Goal: Information Seeking & Learning: Check status

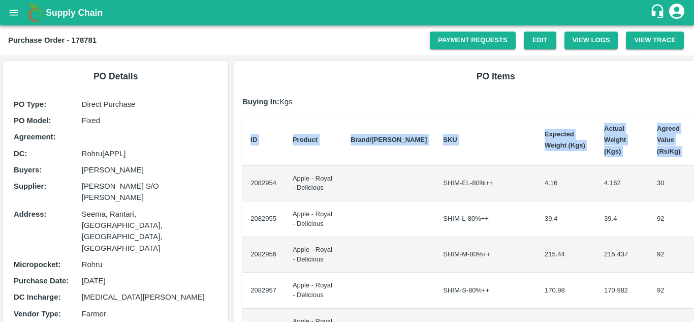
scroll to position [0, 21]
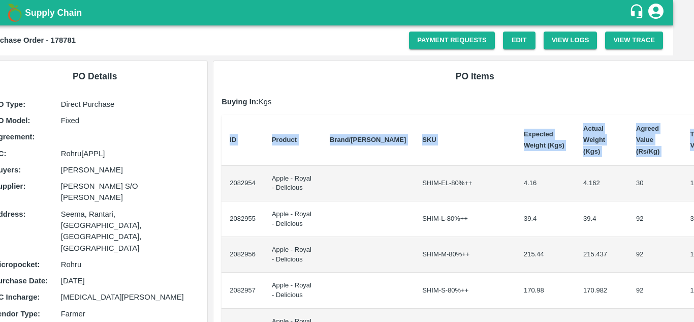
drag, startPoint x: 249, startPoint y: 173, endPoint x: 694, endPoint y: 208, distance: 446.1
click at [694, 208] on div "Supply Chain Purchase Order - 178781 Payment Requests Edit View Logs View Trace…" at bounding box center [347, 161] width 694 height 322
copy thead "ID Product Brand/[PERSON_NAME] Expected Weight (Kgs) Actual Weight (Kgs) Agreed…"
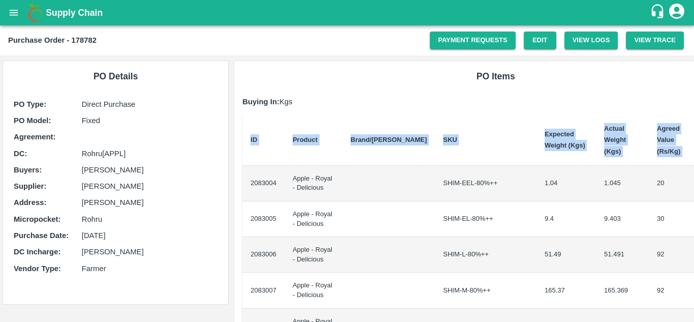
scroll to position [0, 21]
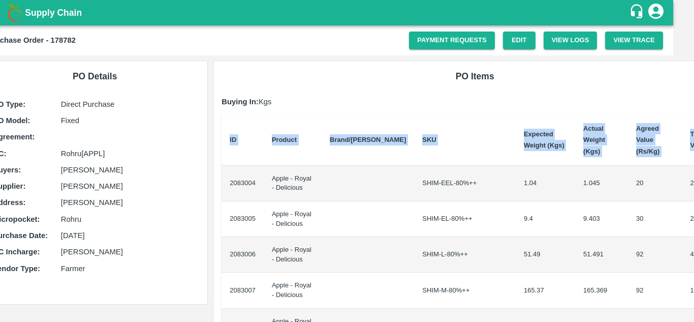
drag, startPoint x: 249, startPoint y: 172, endPoint x: 694, endPoint y: 192, distance: 445.7
click at [694, 192] on div "Supply Chain Purchase Order - 178782 Payment Requests Edit View Logs View Trace…" at bounding box center [347, 161] width 694 height 322
copy thead "ID Product Brand/[PERSON_NAME] Expected Weight (Kgs) Actual Weight (Kgs) Agreed…"
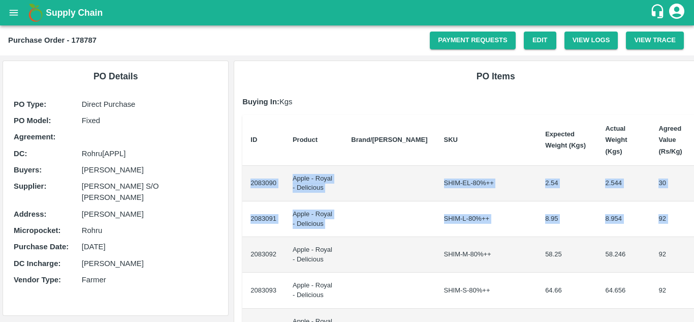
scroll to position [0, 20]
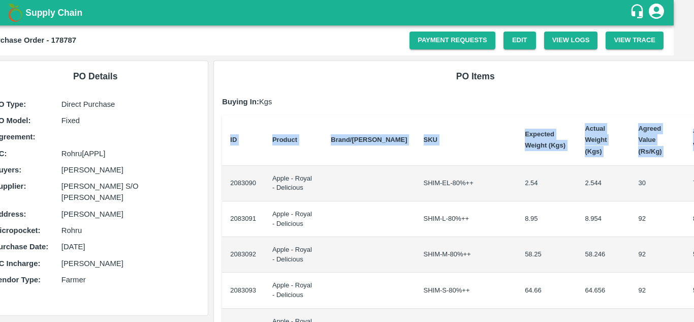
drag, startPoint x: 249, startPoint y: 174, endPoint x: 694, endPoint y: 196, distance: 445.3
click at [694, 196] on div "Supply Chain Purchase Order - 178787 Payment Requests Edit View Logs View Trace…" at bounding box center [347, 161] width 694 height 322
copy thead "ID Product Brand/Marka SKU Expected Weight (Kgs) Actual Weight (Kgs) Agreed Val…"
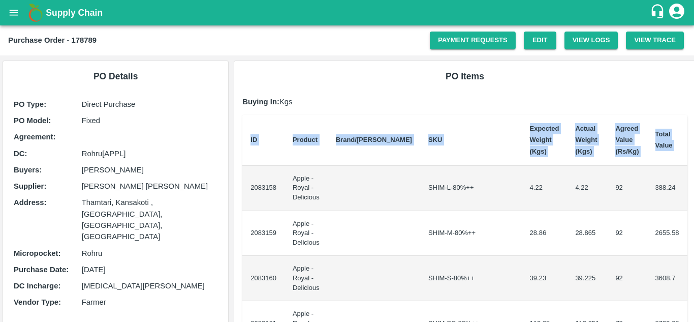
drag, startPoint x: 247, startPoint y: 180, endPoint x: 694, endPoint y: 194, distance: 447.0
click at [694, 194] on div "Supply Chain Purchase Order - 178789 Payment Requests Edit View Logs View Trace…" at bounding box center [347, 161] width 694 height 322
copy thead "ID Product Brand/[PERSON_NAME] Expected Weight (Kgs) Actual Weight (Kgs) Agreed…"
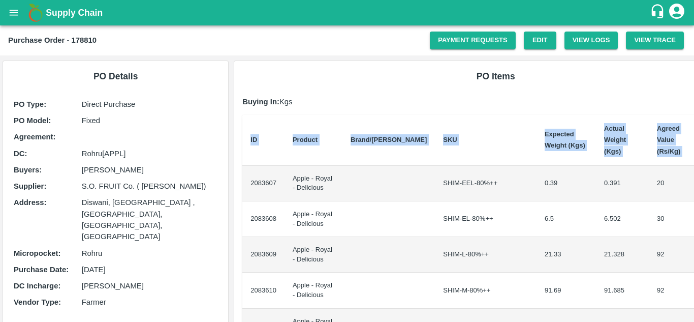
scroll to position [0, 21]
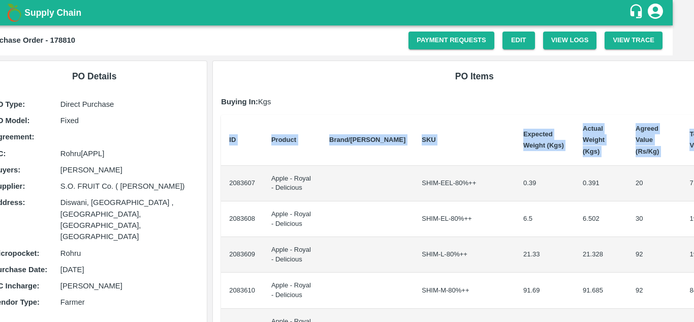
drag, startPoint x: 250, startPoint y: 172, endPoint x: 694, endPoint y: 178, distance: 443.8
click at [694, 178] on div "Supply Chain Purchase Order - 178810 Payment Requests Edit View Logs View Trace…" at bounding box center [347, 161] width 694 height 322
copy thead "ID Product Brand/Marka SKU Expected Weight (Kgs) Actual Weight (Kgs) Agreed Val…"
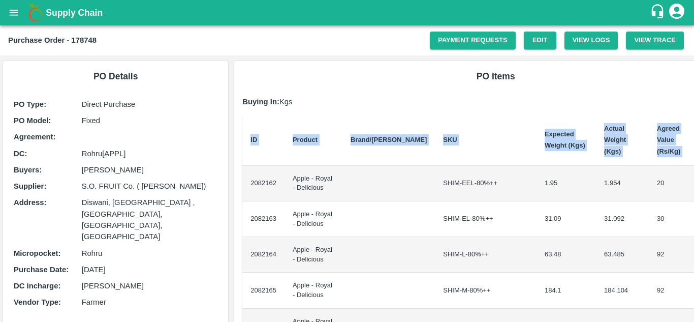
scroll to position [0, 21]
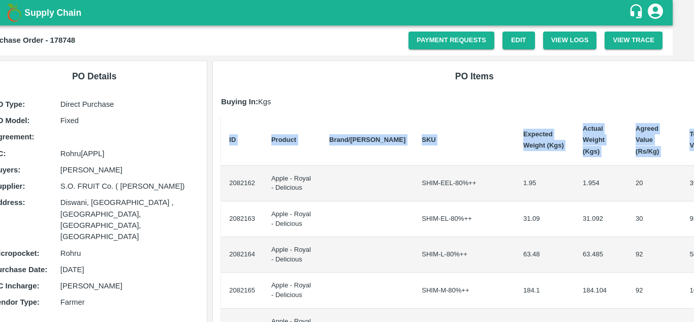
drag, startPoint x: 250, startPoint y: 173, endPoint x: 694, endPoint y: 156, distance: 444.1
click at [694, 156] on div "Supply Chain Purchase Order - 178748 Payment Requests Edit View Logs View Trace…" at bounding box center [347, 161] width 694 height 322
copy thead "ID Product Brand/[PERSON_NAME] Expected Weight (Kgs) Actual Weight (Kgs) Agreed…"
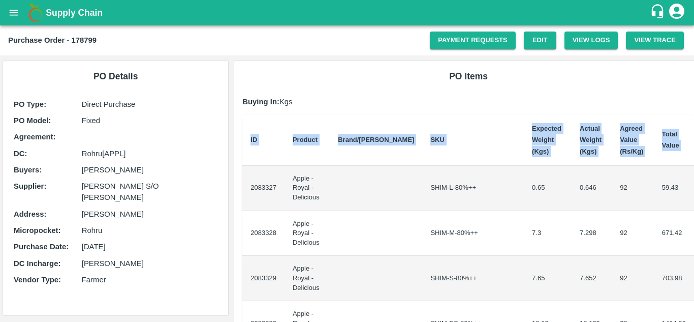
drag, startPoint x: 248, startPoint y: 183, endPoint x: 694, endPoint y: 290, distance: 459.0
click at [694, 290] on div "Supply Chain Purchase Order - 178799 Payment Requests Edit View Logs View Trace…" at bounding box center [347, 161] width 694 height 322
copy thead "ID Product Brand/[PERSON_NAME] Expected Weight (Kgs) Actual Weight (Kgs) Agreed…"
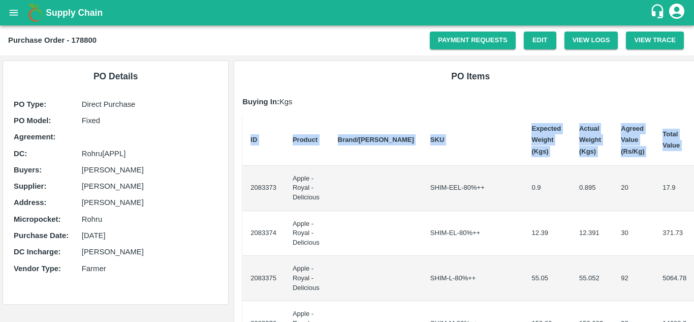
drag, startPoint x: 249, startPoint y: 182, endPoint x: 694, endPoint y: 220, distance: 446.9
click at [694, 220] on div "Supply Chain Purchase Order - 178800 Payment Requests Edit View Logs View Trace…" at bounding box center [347, 161] width 694 height 322
copy thead "ID Product Brand/[PERSON_NAME] Expected Weight (Kgs) Actual Weight (Kgs) Agreed…"
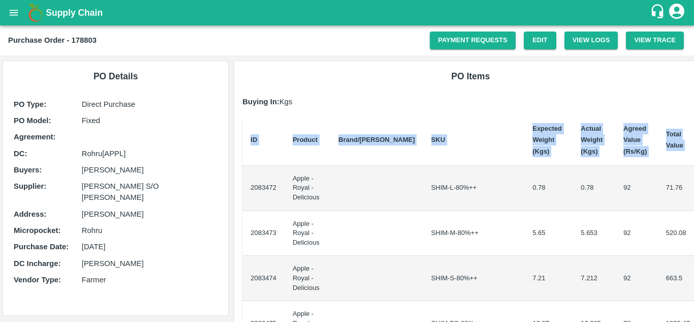
drag, startPoint x: 247, startPoint y: 184, endPoint x: 694, endPoint y: 195, distance: 447.0
click at [694, 195] on div "Supply Chain Purchase Order - 178803 Payment Requests Edit View Logs View Trace…" at bounding box center [347, 161] width 694 height 322
copy thead "ID Product Brand/[PERSON_NAME] Expected Weight (Kgs) Actual Weight (Kgs) Agreed…"
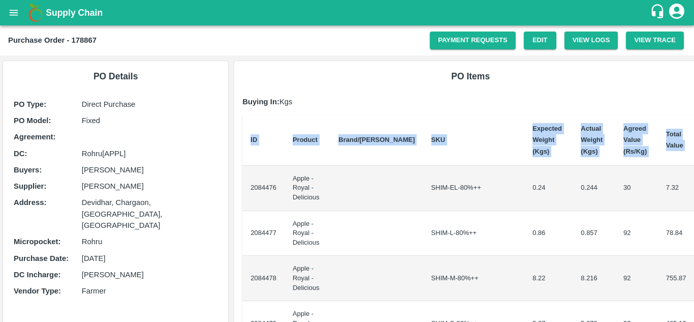
drag, startPoint x: 246, startPoint y: 184, endPoint x: 694, endPoint y: 196, distance: 448.0
click at [694, 196] on div "Supply Chain Purchase Order - 178867 Payment Requests Edit View Logs View Trace…" at bounding box center [347, 161] width 694 height 322
copy thead "ID Product Brand/[PERSON_NAME] Expected Weight (Kgs) Actual Weight (Kgs) Agreed…"
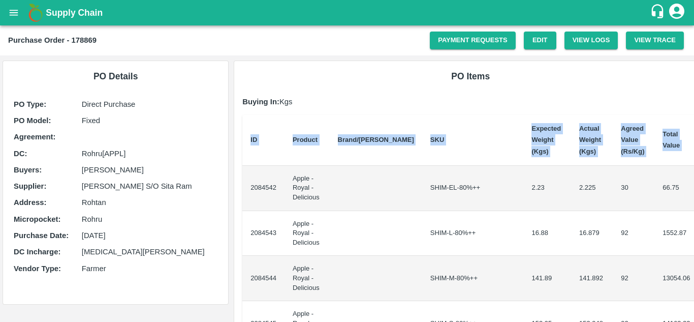
drag, startPoint x: 249, startPoint y: 185, endPoint x: 694, endPoint y: 216, distance: 445.9
click at [694, 216] on div "Supply Chain Purchase Order - 178869 Payment Requests Edit View Logs View Trace…" at bounding box center [347, 161] width 694 height 322
copy thead "ID Product Brand/[PERSON_NAME] Expected Weight (Kgs) Actual Weight (Kgs) Agreed…"
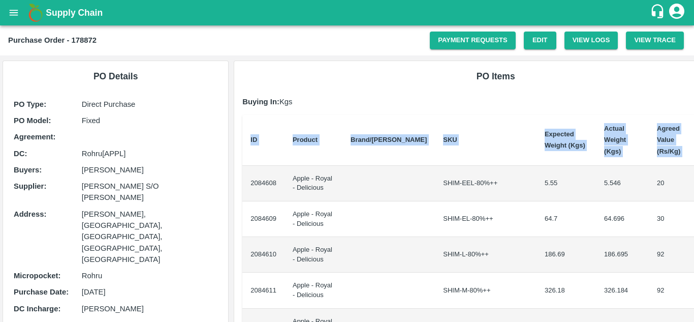
scroll to position [0, 21]
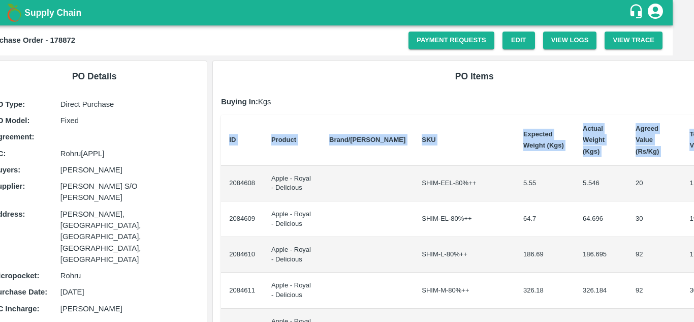
drag, startPoint x: 248, startPoint y: 174, endPoint x: 694, endPoint y: 251, distance: 452.3
click at [694, 251] on div "Supply Chain Purchase Order - 178872 Payment Requests Edit View Logs View Trace…" at bounding box center [347, 161] width 694 height 322
copy thead "ID Product Brand/[PERSON_NAME] Expected Weight (Kgs) Actual Weight (Kgs) Agreed…"
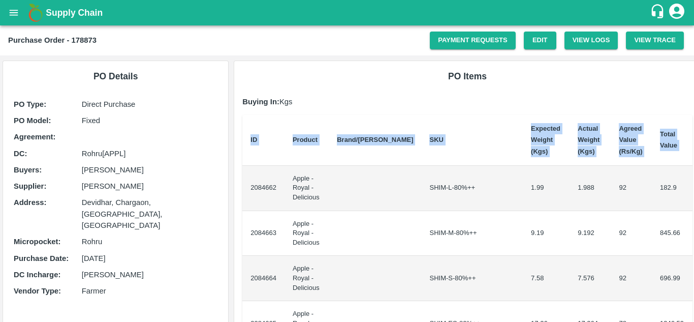
drag, startPoint x: 247, startPoint y: 182, endPoint x: 694, endPoint y: 170, distance: 447.0
click at [694, 170] on div "Supply Chain Purchase Order - 178873 Payment Requests Edit View Logs View Trace…" at bounding box center [347, 161] width 694 height 322
copy thead "ID Product Brand/[PERSON_NAME] Expected Weight (Kgs) Actual Weight (Kgs) Agreed…"
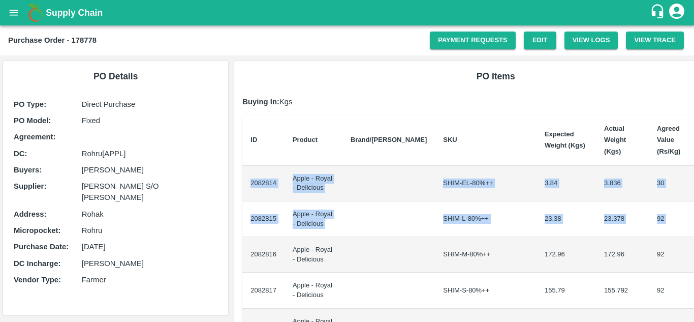
scroll to position [0, 21]
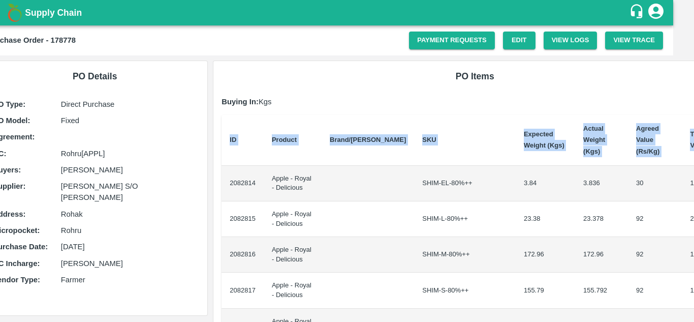
drag, startPoint x: 246, startPoint y: 173, endPoint x: 687, endPoint y: 201, distance: 442.6
copy thead "ID Product Brand/[PERSON_NAME] Expected Weight (Kgs) Actual Weight (Kgs) Agreed…"
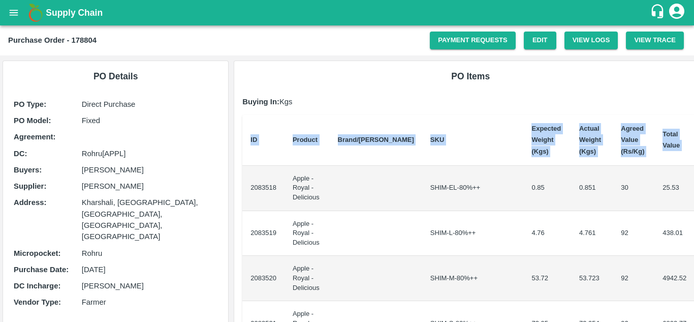
drag, startPoint x: 250, startPoint y: 180, endPoint x: 694, endPoint y: 233, distance: 447.4
click at [694, 233] on div "Supply Chain Purchase Order - 178804 Payment Requests Edit View Logs View Trace…" at bounding box center [347, 161] width 694 height 322
copy thead "ID Product Brand/[PERSON_NAME] Expected Weight (Kgs) Actual Weight (Kgs) Agreed…"
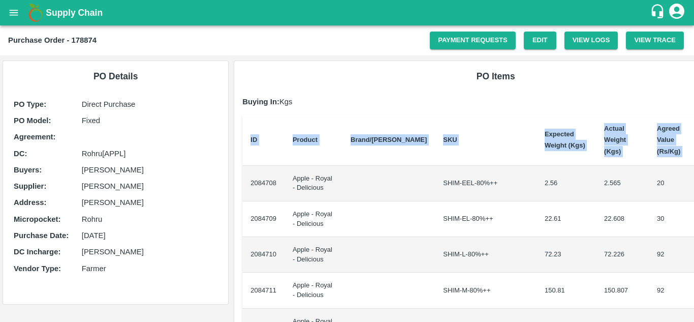
scroll to position [0, 21]
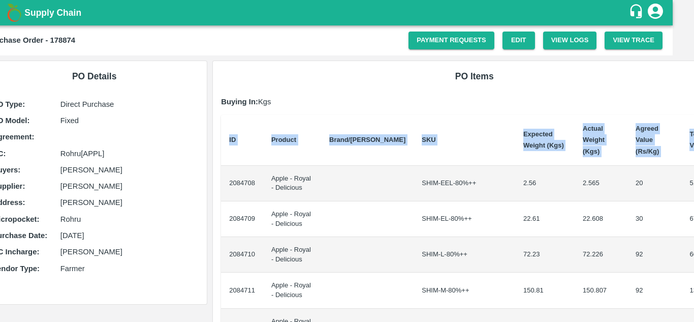
drag, startPoint x: 247, startPoint y: 170, endPoint x: 694, endPoint y: 200, distance: 448.4
click at [694, 200] on div "Supply Chain Purchase Order - 178874 Payment Requests Edit View Logs View Trace…" at bounding box center [347, 161] width 694 height 322
copy thead "ID Product Brand/[PERSON_NAME] Expected Weight (Kgs) Actual Weight (Kgs) Agreed…"
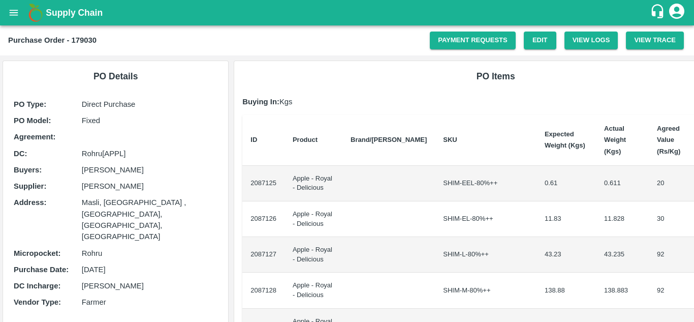
scroll to position [0, 21]
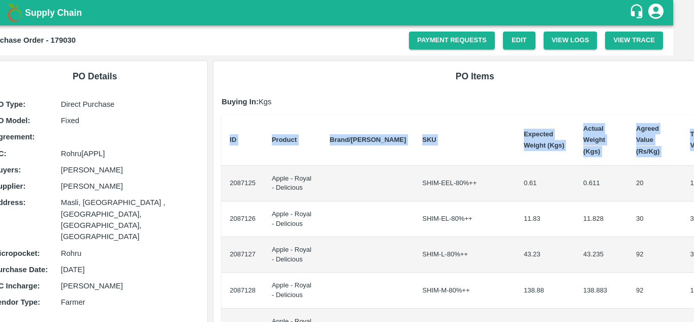
drag, startPoint x: 249, startPoint y: 172, endPoint x: 694, endPoint y: 160, distance: 445.0
click at [694, 160] on div "Supply Chain Purchase Order - 179030 Payment Requests Edit View Logs View Trace…" at bounding box center [347, 161] width 694 height 322
copy thead "ID Product Brand/[PERSON_NAME] Expected Weight (Kgs) Actual Weight (Kgs) Agreed…"
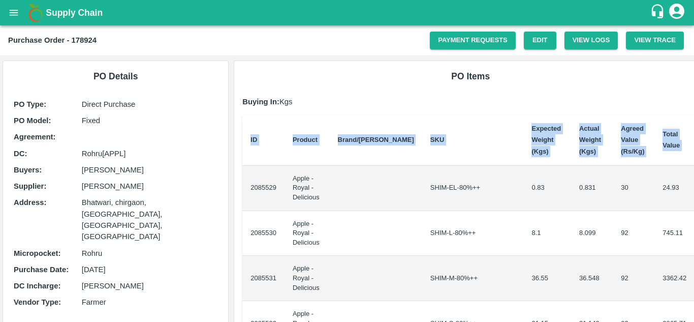
drag, startPoint x: 249, startPoint y: 182, endPoint x: 694, endPoint y: 219, distance: 446.3
click at [694, 219] on div "Supply Chain Purchase Order - 178924 Payment Requests Edit View Logs View Trace…" at bounding box center [347, 161] width 694 height 322
copy thead "ID Product Brand/[PERSON_NAME] Expected Weight (Kgs) Actual Weight (Kgs) Agreed…"
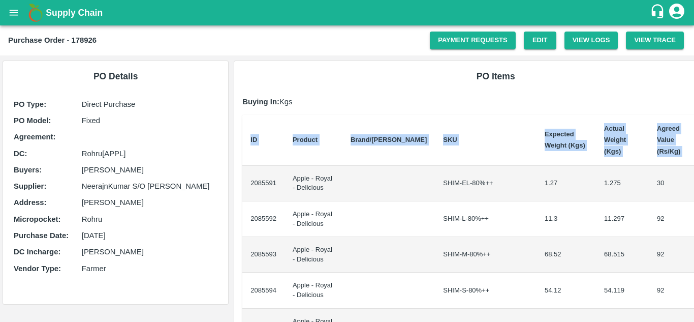
scroll to position [0, 21]
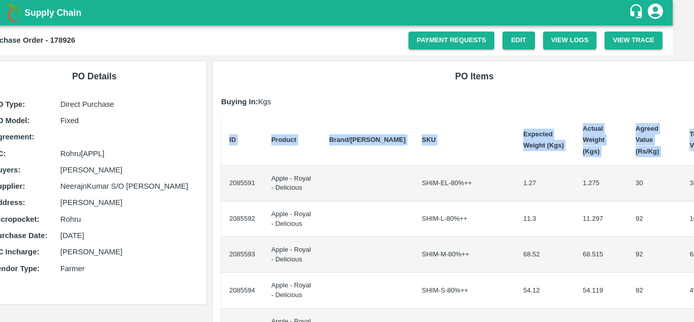
drag, startPoint x: 249, startPoint y: 172, endPoint x: 694, endPoint y: 168, distance: 445.3
click at [694, 168] on div "Supply Chain Purchase Order - 178926 Payment Requests Edit View Logs View Trace…" at bounding box center [347, 161] width 694 height 322
copy thead "ID Product Brand/[PERSON_NAME] Expected Weight (Kgs) Actual Weight (Kgs) Agreed…"
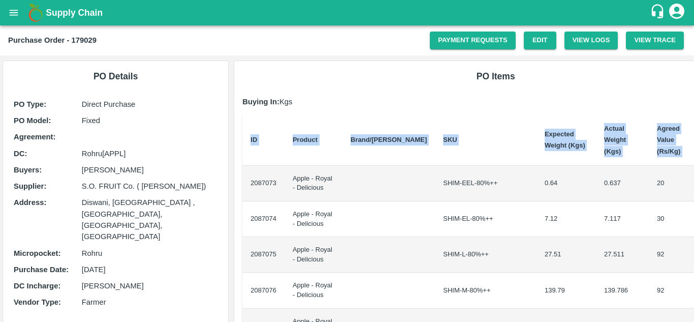
scroll to position [0, 21]
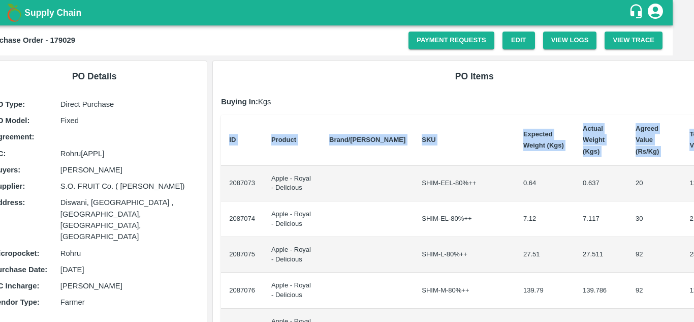
drag, startPoint x: 249, startPoint y: 172, endPoint x: 694, endPoint y: 165, distance: 444.9
click at [694, 165] on div "Supply Chain Purchase Order - 179029 Payment Requests Edit View Logs View Trace…" at bounding box center [347, 161] width 694 height 322
copy thead "ID Product Brand/[PERSON_NAME] Expected Weight (Kgs) Actual Weight (Kgs) Agreed…"
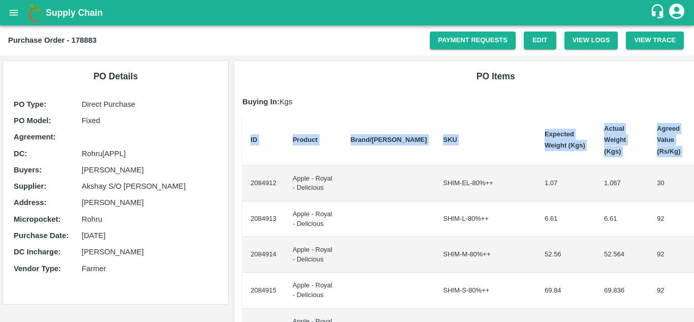
scroll to position [0, 21]
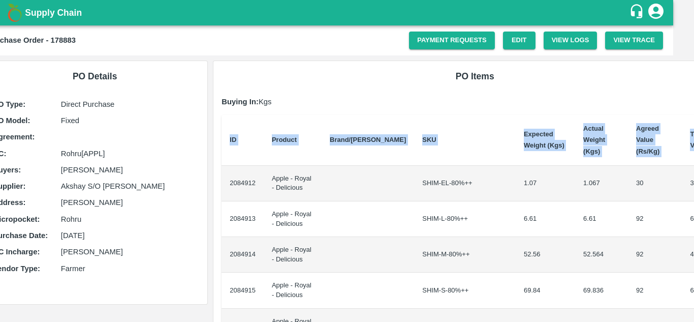
drag, startPoint x: 248, startPoint y: 172, endPoint x: 694, endPoint y: 160, distance: 446.0
click at [694, 160] on div "Supply Chain Purchase Order - 178883 Payment Requests Edit View Logs View Trace…" at bounding box center [347, 161] width 694 height 322
copy thead "ID Product Brand/[PERSON_NAME] Expected Weight (Kgs) Actual Weight (Kgs) Agreed…"
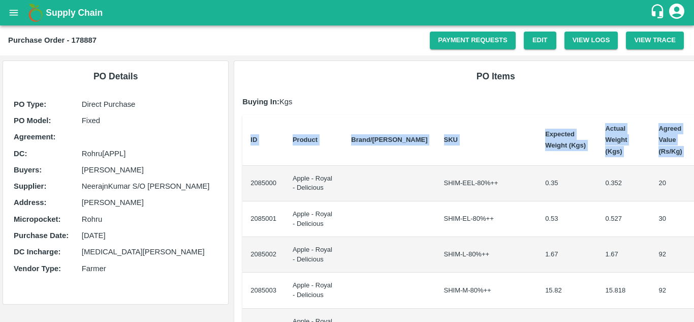
scroll to position [0, 21]
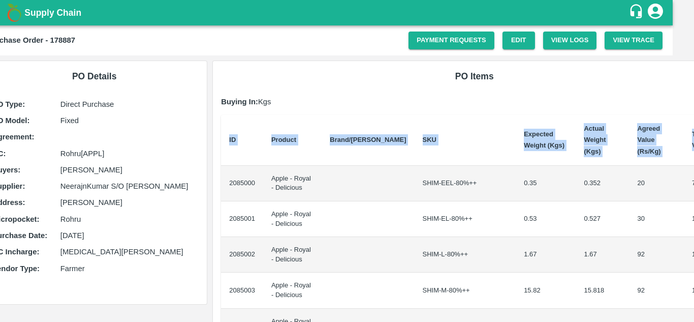
drag, startPoint x: 249, startPoint y: 174, endPoint x: 694, endPoint y: 203, distance: 445.7
click at [694, 203] on div "Supply Chain Purchase Order - 178887 Payment Requests Edit View Logs View Trace…" at bounding box center [347, 161] width 694 height 322
copy thead "ID Product Brand/[PERSON_NAME] Expected Weight (Kgs) Actual Weight (Kgs) Agreed…"
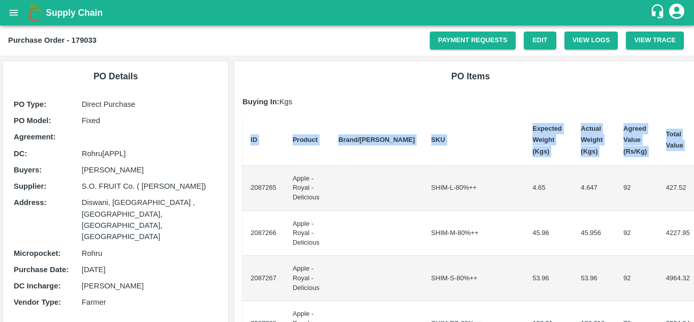
drag, startPoint x: 247, startPoint y: 185, endPoint x: 694, endPoint y: 204, distance: 447.8
click at [694, 204] on div "Supply Chain Purchase Order - 179033 Payment Requests Edit View Logs View Trace…" at bounding box center [347, 161] width 694 height 322
copy thead "ID Product Brand/[PERSON_NAME] Expected Weight (Kgs) Actual Weight (Kgs) Agreed…"
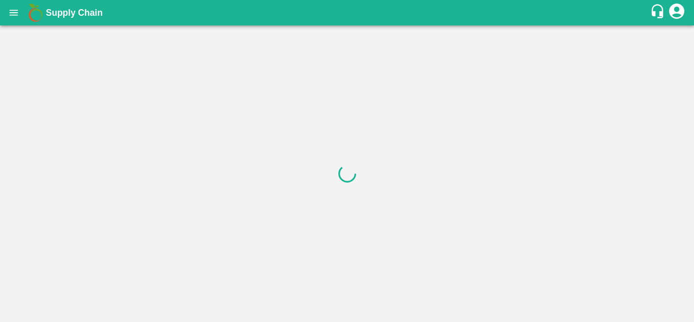
drag, startPoint x: 0, startPoint y: 0, endPoint x: 262, endPoint y: 171, distance: 312.9
click at [262, 171] on div at bounding box center [347, 173] width 694 height 296
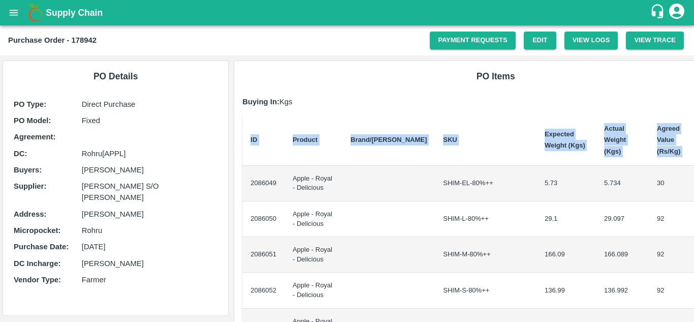
scroll to position [0, 21]
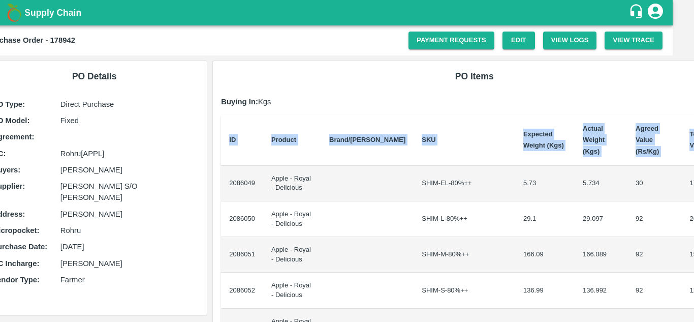
drag, startPoint x: 249, startPoint y: 171, endPoint x: 694, endPoint y: 205, distance: 446.6
click at [694, 205] on div "Supply Chain Purchase Order - 178942 Payment Requests Edit View Logs View Trace…" at bounding box center [347, 161] width 694 height 322
copy thead "ID Product Brand/[PERSON_NAME] Expected Weight (Kgs) Actual Weight (Kgs) Agreed…"
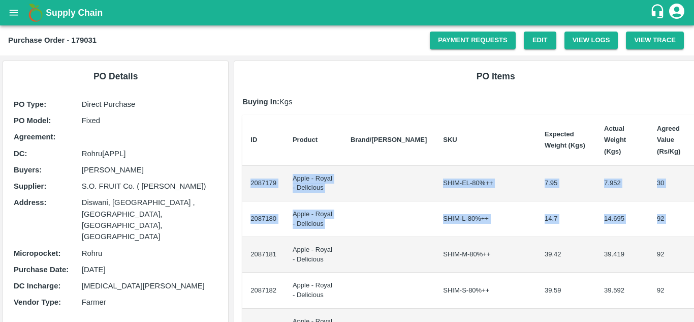
scroll to position [0, 21]
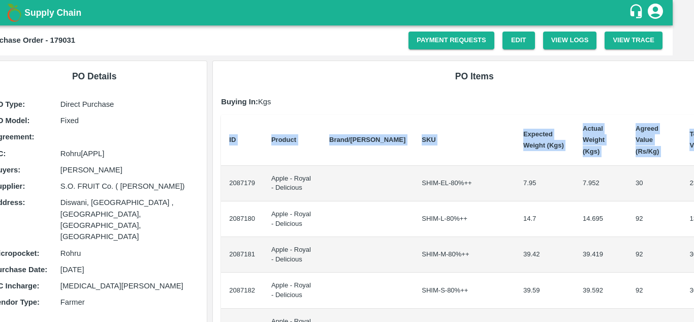
drag, startPoint x: 248, startPoint y: 175, endPoint x: 694, endPoint y: 192, distance: 446.6
click at [694, 192] on div "Supply Chain Purchase Order - 179031 Payment Requests Edit View Logs View Trace…" at bounding box center [347, 161] width 694 height 322
copy thead "ID Product Brand/[PERSON_NAME] Expected Weight (Kgs) Actual Weight (Kgs) Agreed…"
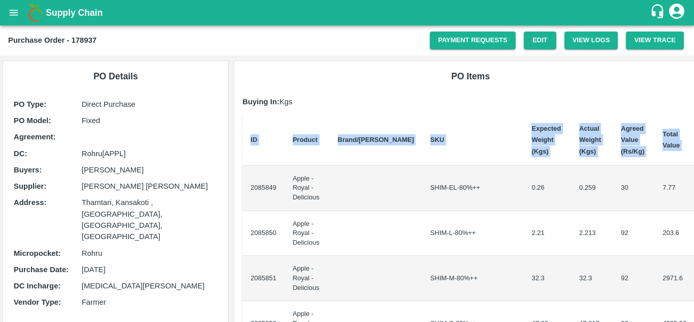
drag, startPoint x: 249, startPoint y: 184, endPoint x: 694, endPoint y: 213, distance: 446.3
click at [694, 213] on div "Supply Chain Purchase Order - 178937 Payment Requests Edit View Logs View Trace…" at bounding box center [347, 161] width 694 height 322
copy thead "ID Product Brand/[PERSON_NAME] Expected Weight (Kgs) Actual Weight (Kgs) Agreed…"
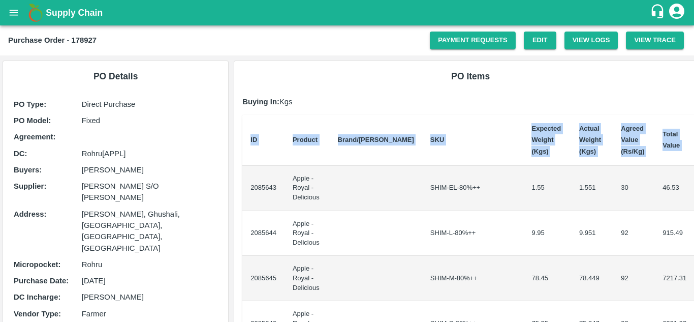
drag, startPoint x: 250, startPoint y: 184, endPoint x: 694, endPoint y: 236, distance: 446.9
click at [694, 236] on div "Supply Chain Purchase Order - 178927 Payment Requests Edit View Logs View Trace…" at bounding box center [347, 161] width 694 height 322
copy thead "ID Product Brand/[PERSON_NAME] Expected Weight (Kgs) Actual Weight (Kgs) Agreed…"
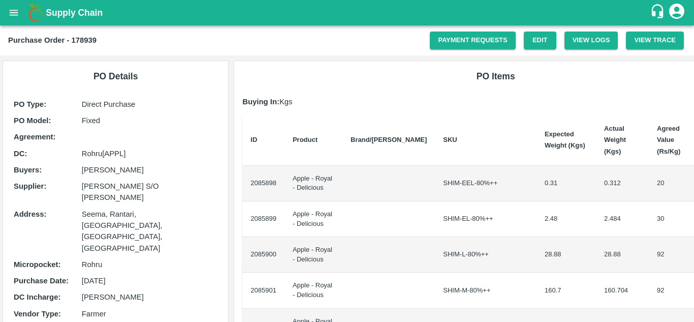
click at [249, 174] on td "2085898" at bounding box center [263, 184] width 42 height 36
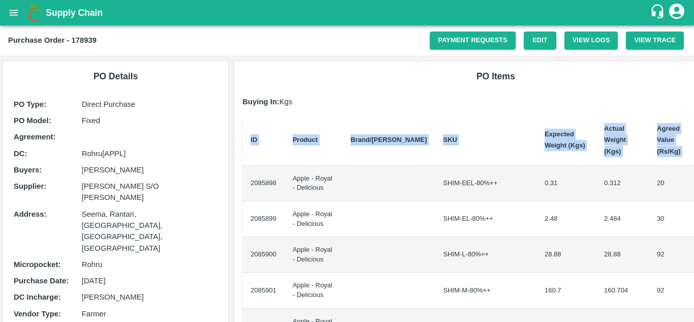
scroll to position [0, 21]
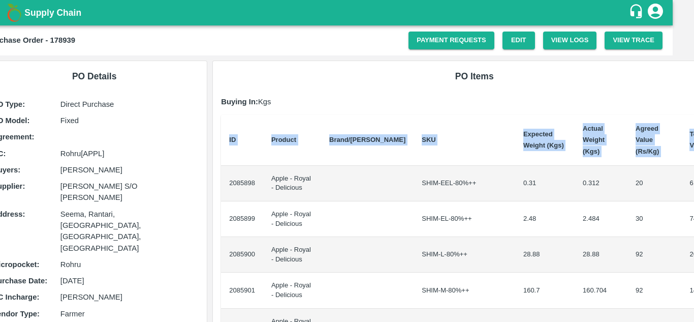
drag, startPoint x: 249, startPoint y: 174, endPoint x: 694, endPoint y: 194, distance: 445.7
click at [694, 194] on div "Supply Chain Purchase Order - 178939 Payment Requests Edit View Logs View Trace…" at bounding box center [347, 161] width 694 height 322
copy thead "ID Product Brand/[PERSON_NAME] Expected Weight (Kgs) Actual Weight (Kgs) Agreed…"
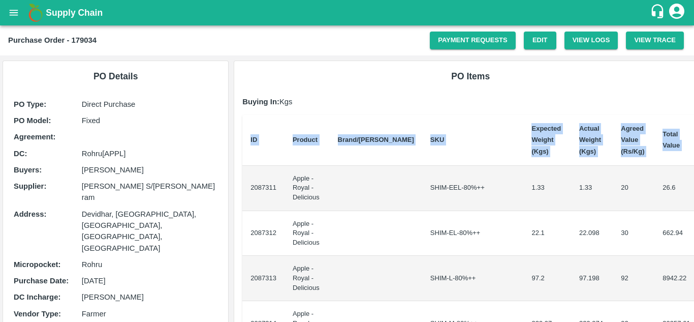
drag, startPoint x: 249, startPoint y: 182, endPoint x: 682, endPoint y: 230, distance: 435.7
copy thead "ID Product Brand/Marka SKU Expected Weight (Kgs) Actual Weight (Kgs) Agreed Val…"
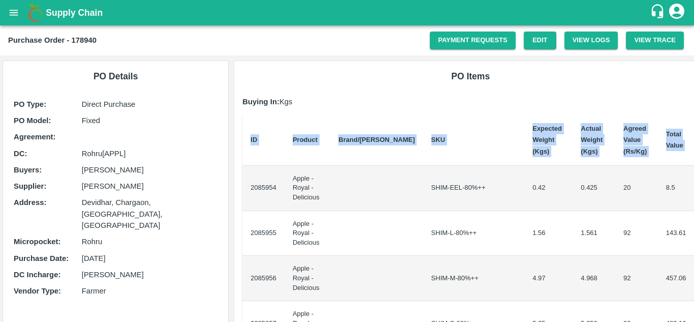
drag, startPoint x: 250, startPoint y: 182, endPoint x: 694, endPoint y: 214, distance: 445.4
click at [694, 214] on div "Supply Chain Purchase Order - 178940 Payment Requests Edit View Logs View Trace…" at bounding box center [347, 161] width 694 height 322
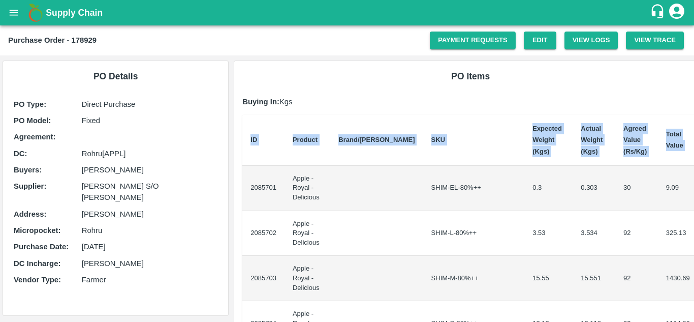
drag, startPoint x: 247, startPoint y: 187, endPoint x: 694, endPoint y: 227, distance: 448.7
click at [694, 227] on div "Supply Chain Purchase Order - 178929 Payment Requests Edit View Logs View Trace…" at bounding box center [347, 161] width 694 height 322
copy thead "ID Product Brand/[PERSON_NAME] Expected Weight (Kgs) Actual Weight (Kgs) Agreed…"
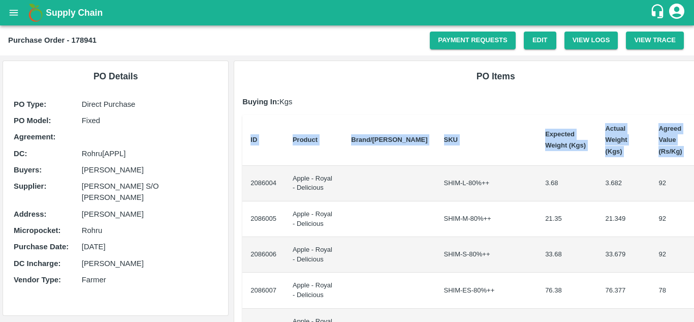
scroll to position [0, 21]
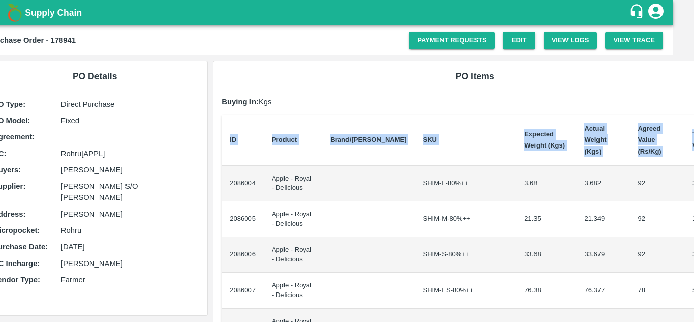
drag, startPoint x: 249, startPoint y: 173, endPoint x: 694, endPoint y: 165, distance: 444.9
click at [694, 165] on div "Supply Chain Purchase Order - 178941 Payment Requests Edit View Logs View Trace…" at bounding box center [347, 161] width 694 height 322
copy thead "ID Product Brand/[PERSON_NAME] Expected Weight (Kgs) Actual Weight (Kgs) Agreed…"
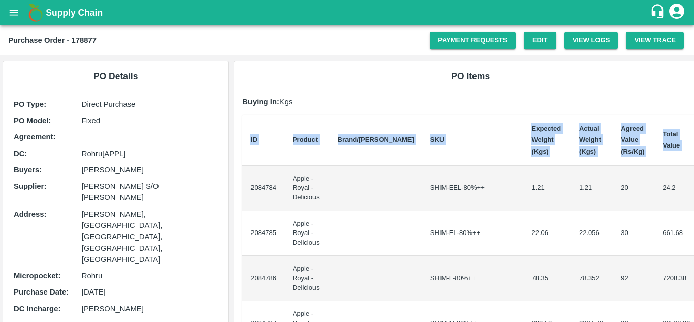
drag, startPoint x: 250, startPoint y: 182, endPoint x: 694, endPoint y: 219, distance: 445.8
click at [694, 219] on div "Supply Chain Purchase Order - 178877 Payment Requests Edit View Logs View Trace…" at bounding box center [347, 161] width 694 height 322
copy thead "ID Product Brand/[PERSON_NAME] Expected Weight (Kgs) Actual Weight (Kgs) Agreed…"
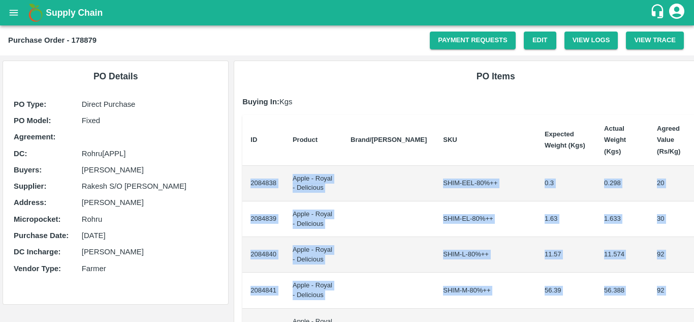
scroll to position [0, 21]
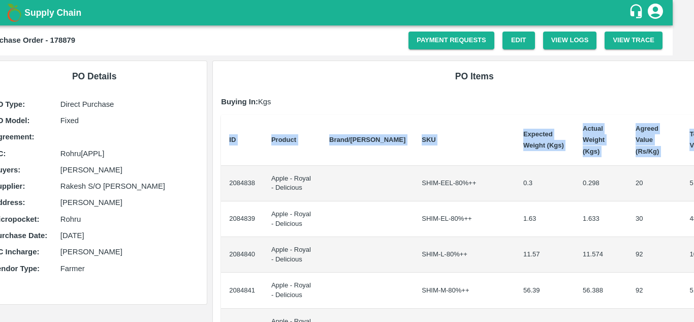
drag, startPoint x: 249, startPoint y: 175, endPoint x: 694, endPoint y: 250, distance: 451.0
click at [694, 250] on div "Supply Chain Purchase Order - 178879 Payment Requests Edit View Logs View Trace…" at bounding box center [347, 161] width 694 height 322
copy thead "ID Product Brand/[PERSON_NAME] Expected Weight (Kgs) Actual Weight (Kgs) Agreed…"
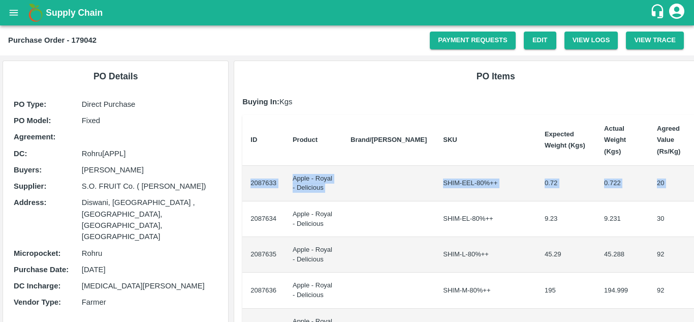
scroll to position [0, 21]
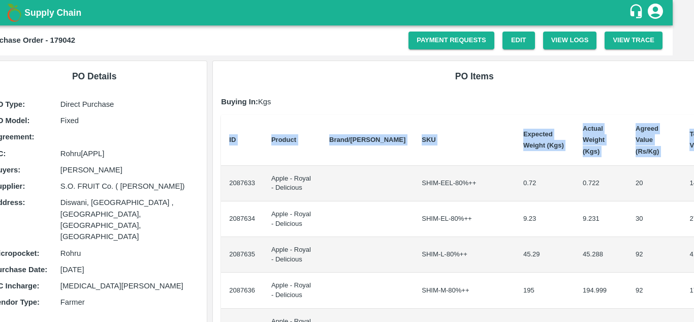
drag, startPoint x: 248, startPoint y: 173, endPoint x: 694, endPoint y: 185, distance: 446.5
click at [694, 185] on div "Supply Chain Purchase Order - 179042 Payment Requests Edit View Logs View Trace…" at bounding box center [347, 161] width 694 height 322
copy thead "ID Product Brand/[PERSON_NAME] Expected Weight (Kgs) Actual Weight (Kgs) Agreed…"
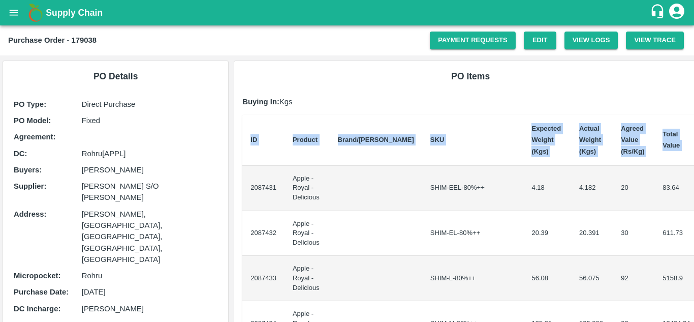
drag, startPoint x: 247, startPoint y: 181, endPoint x: 694, endPoint y: 260, distance: 453.8
click at [694, 260] on div "Supply Chain Purchase Order - 179038 Payment Requests Edit View Logs View Trace…" at bounding box center [347, 161] width 694 height 322
copy thead "ID Product Brand/[PERSON_NAME] Expected Weight (Kgs) Actual Weight (Kgs) Agreed…"
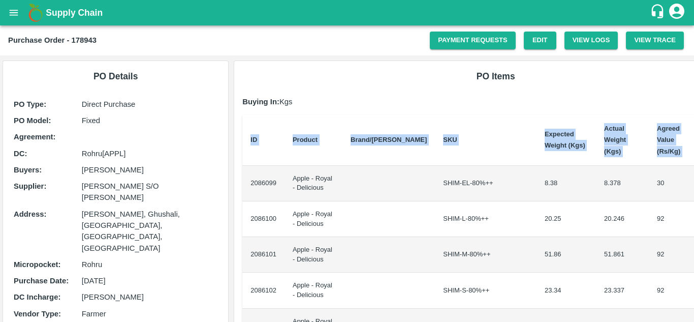
scroll to position [0, 21]
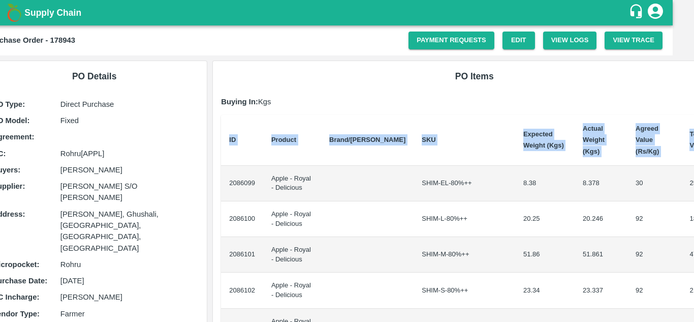
drag, startPoint x: 247, startPoint y: 172, endPoint x: 694, endPoint y: 176, distance: 446.9
click at [694, 176] on div "Supply Chain Purchase Order - 178943 Payment Requests Edit View Logs View Trace…" at bounding box center [347, 161] width 694 height 322
copy thead "ID Product Brand/[PERSON_NAME] Expected Weight (Kgs) Actual Weight (Kgs) Agreed…"
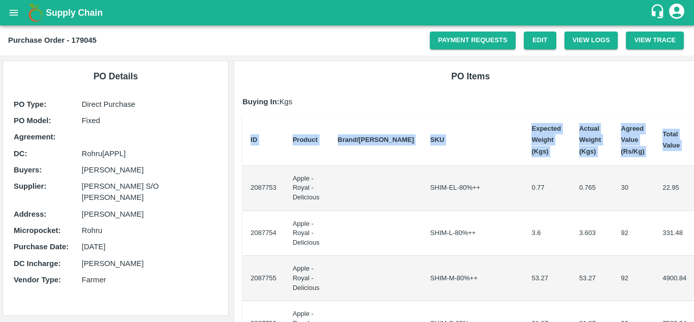
drag, startPoint x: 248, startPoint y: 182, endPoint x: 694, endPoint y: 205, distance: 446.4
click at [694, 205] on div "Supply Chain Purchase Order - 179045 Payment Requests Edit View Logs View Trace…" at bounding box center [347, 161] width 694 height 322
copy thead "ID Product Brand/[PERSON_NAME] Expected Weight (Kgs) Actual Weight (Kgs) Agreed…"
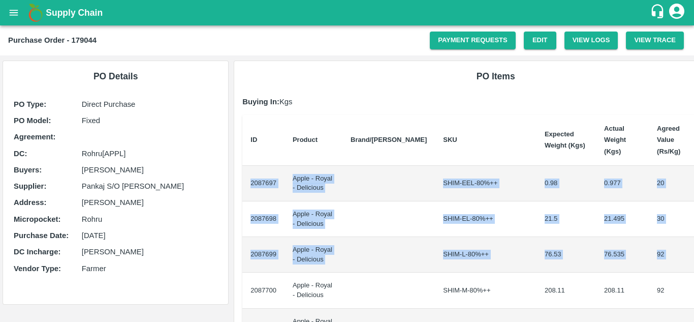
scroll to position [0, 21]
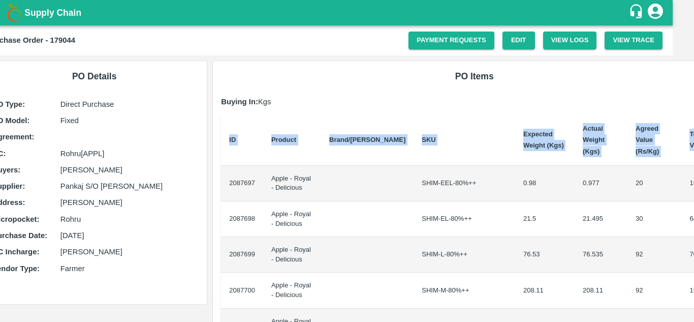
drag, startPoint x: 248, startPoint y: 174, endPoint x: 694, endPoint y: 180, distance: 445.9
click at [694, 180] on div "Supply Chain Purchase Order - 179044 Payment Requests Edit View Logs View Trace…" at bounding box center [347, 161] width 694 height 322
copy thead "ID Product Brand/[PERSON_NAME] Expected Weight (Kgs) Actual Weight (Kgs) Agreed…"
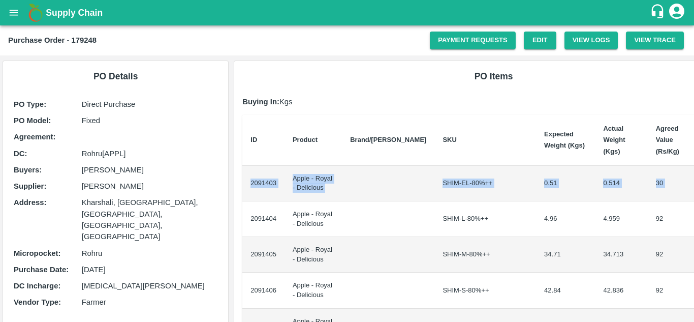
scroll to position [0, 17]
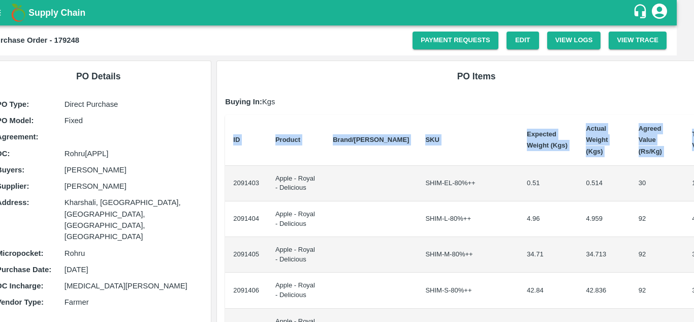
drag, startPoint x: 247, startPoint y: 170, endPoint x: 694, endPoint y: 191, distance: 447.8
click at [694, 191] on div "Supply Chain Purchase Order - 179248 Payment Requests Edit View Logs View Trace…" at bounding box center [347, 161] width 694 height 322
copy thead "ID Product Brand/[PERSON_NAME] Expected Weight (Kgs) Actual Weight (Kgs) Agreed…"
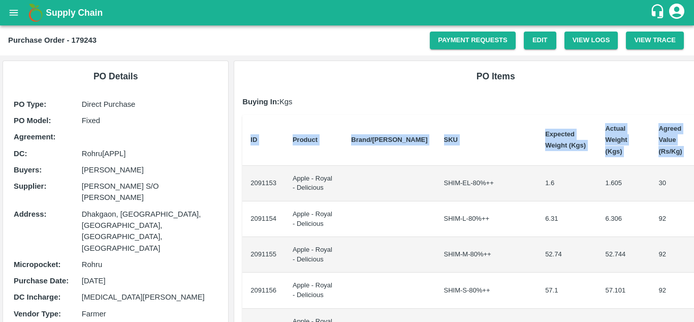
scroll to position [0, 21]
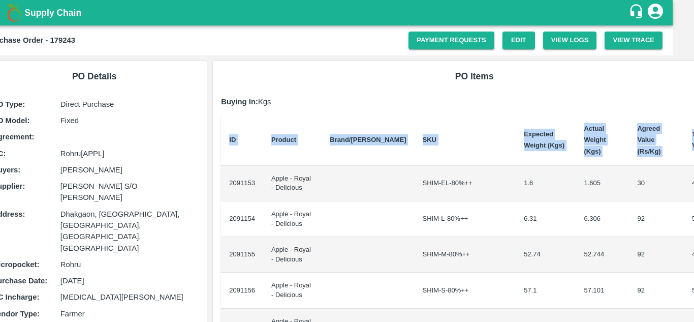
drag, startPoint x: 249, startPoint y: 173, endPoint x: 694, endPoint y: 210, distance: 446.3
click at [694, 210] on div "Supply Chain Purchase Order - 179243 Payment Requests Edit View Logs View Trace…" at bounding box center [347, 161] width 694 height 322
copy thead "ID Product Brand/[PERSON_NAME] Expected Weight (Kgs) Actual Weight (Kgs) Agreed…"
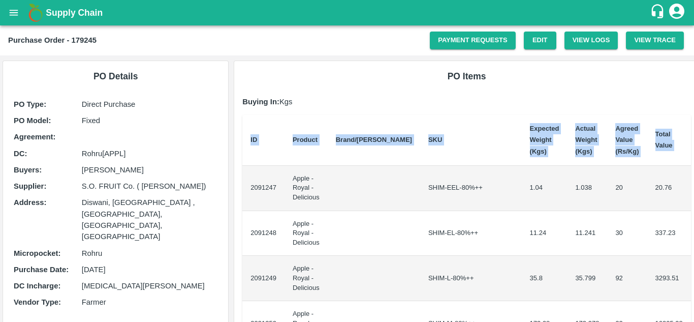
drag, startPoint x: 248, startPoint y: 181, endPoint x: 694, endPoint y: 216, distance: 447.7
click at [694, 216] on div "Supply Chain Purchase Order - 179245 Payment Requests Edit View Logs View Trace…" at bounding box center [347, 161] width 694 height 322
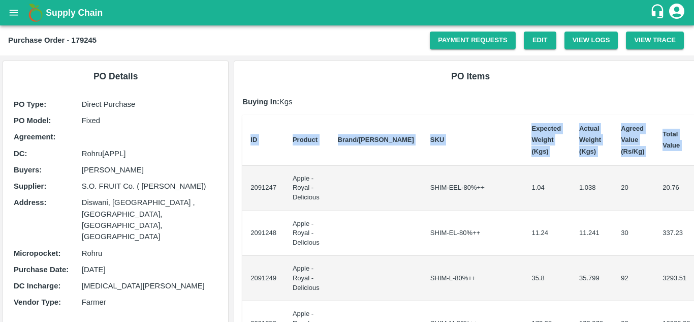
copy thead "ID Product Brand/[PERSON_NAME] Expected Weight (Kgs) Actual Weight (Kgs) Agreed…"
